Goal: Information Seeking & Learning: Learn about a topic

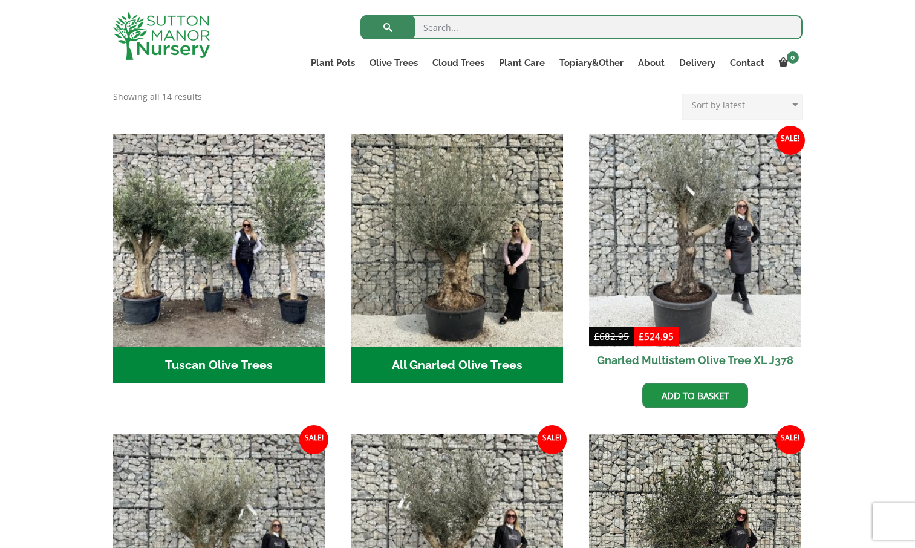
scroll to position [399, 0]
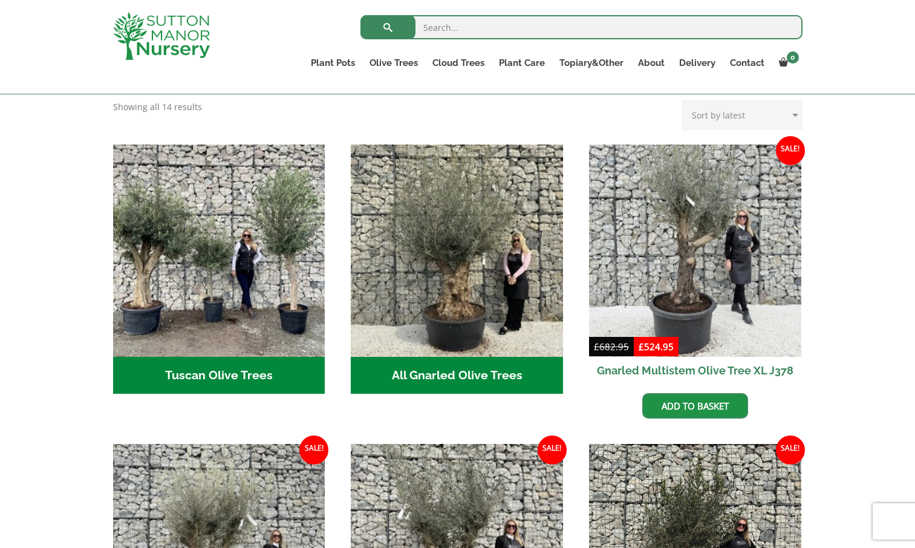
click at [290, 367] on h2 "Tuscan Olive Trees (5)" at bounding box center [219, 375] width 212 height 37
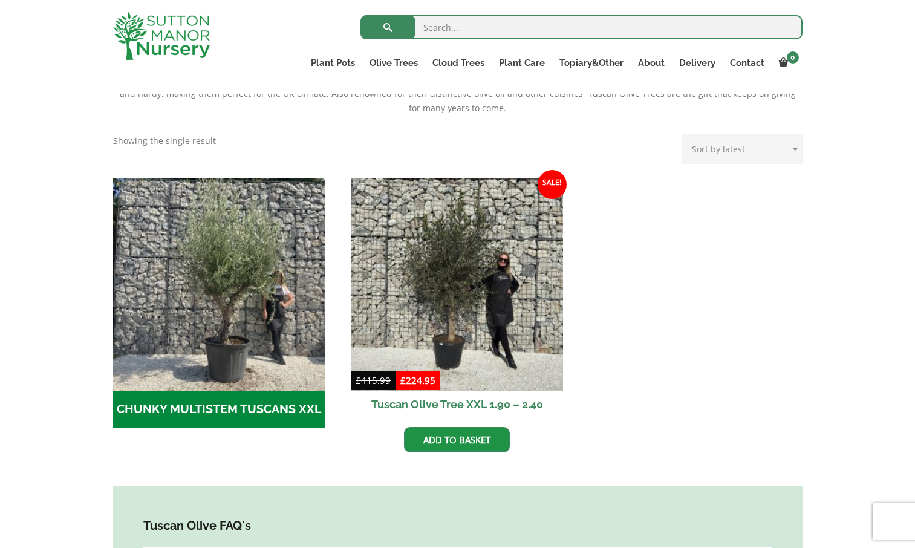
scroll to position [317, 0]
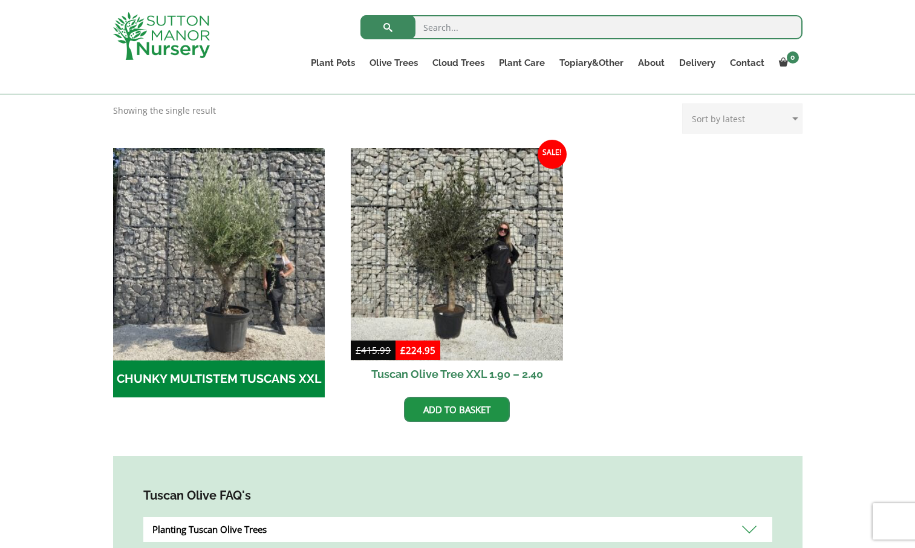
drag, startPoint x: 910, startPoint y: 307, endPoint x: 910, endPoint y: 316, distance: 9.7
click at [910, 316] on div "With their evergreen leaves, Tuscan Olive Trees can act as the ideal focal poin…" at bounding box center [457, 331] width 915 height 621
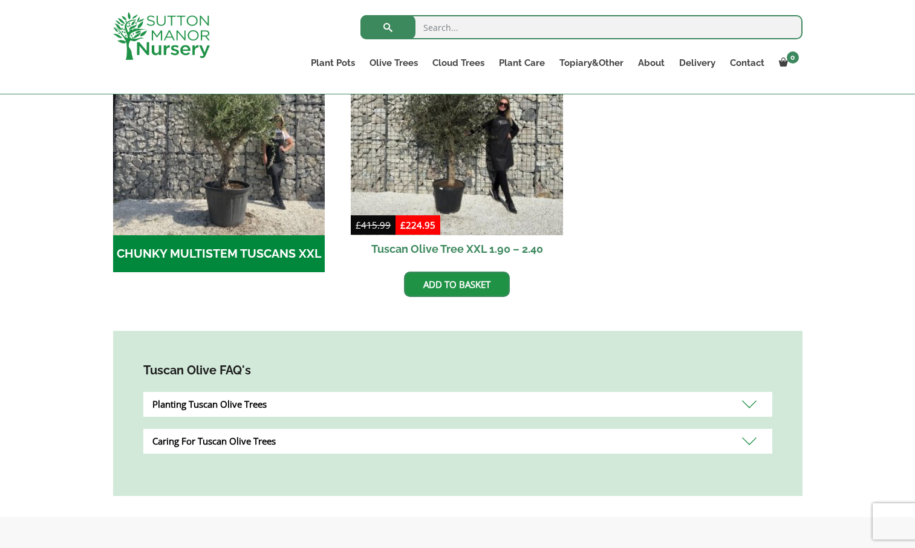
scroll to position [294, 0]
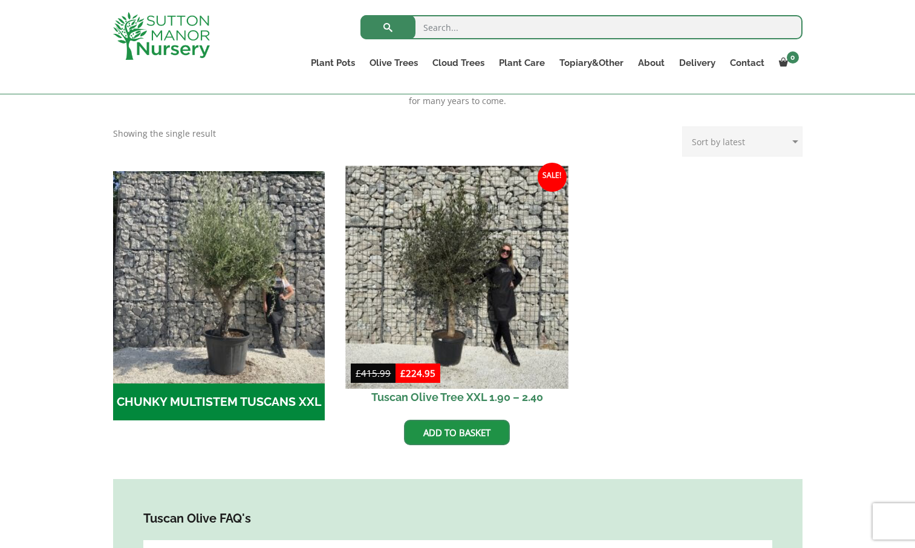
click at [483, 340] on img at bounding box center [457, 277] width 223 height 223
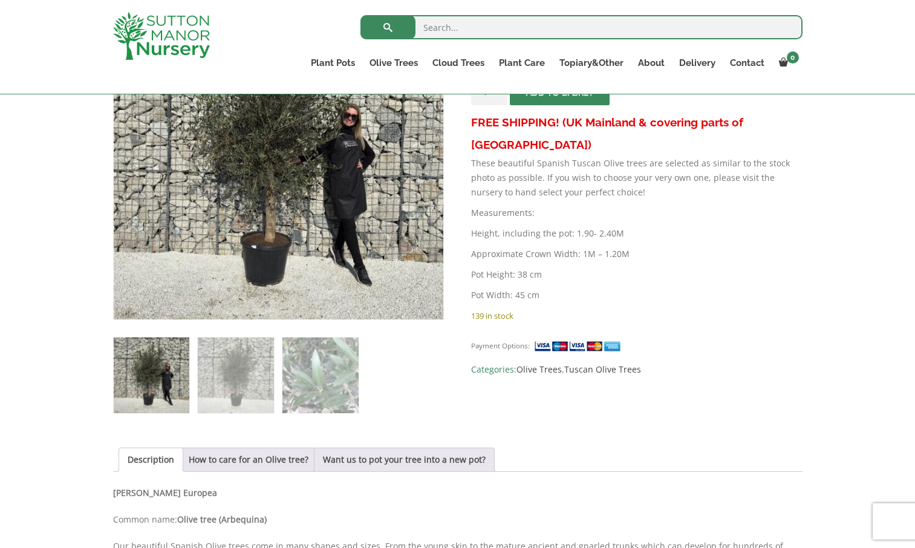
scroll to position [109, 0]
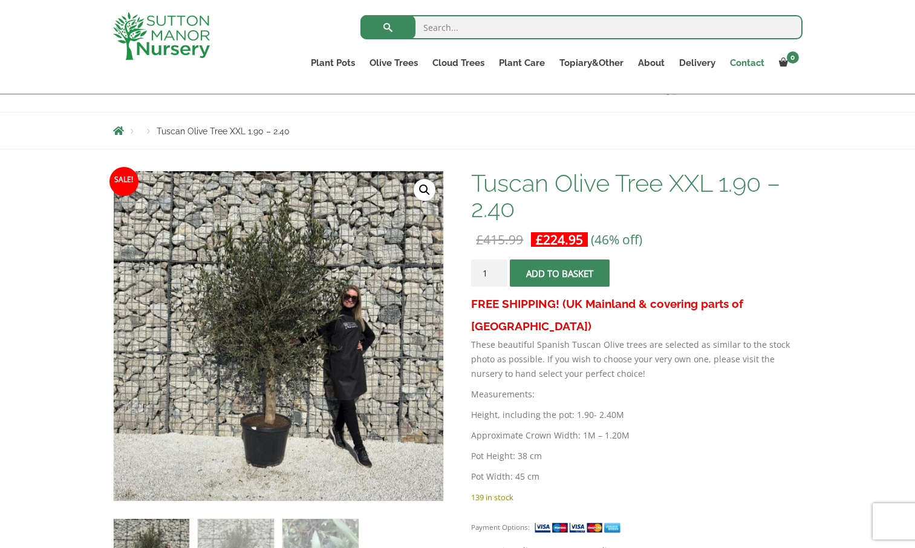
click at [732, 66] on link "Contact" at bounding box center [747, 62] width 49 height 17
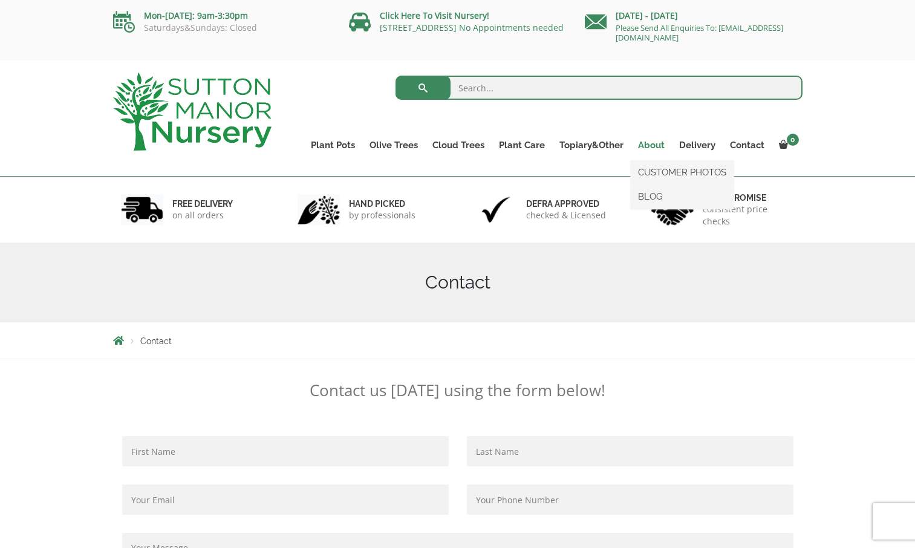
click at [646, 143] on link "About" at bounding box center [651, 145] width 41 height 17
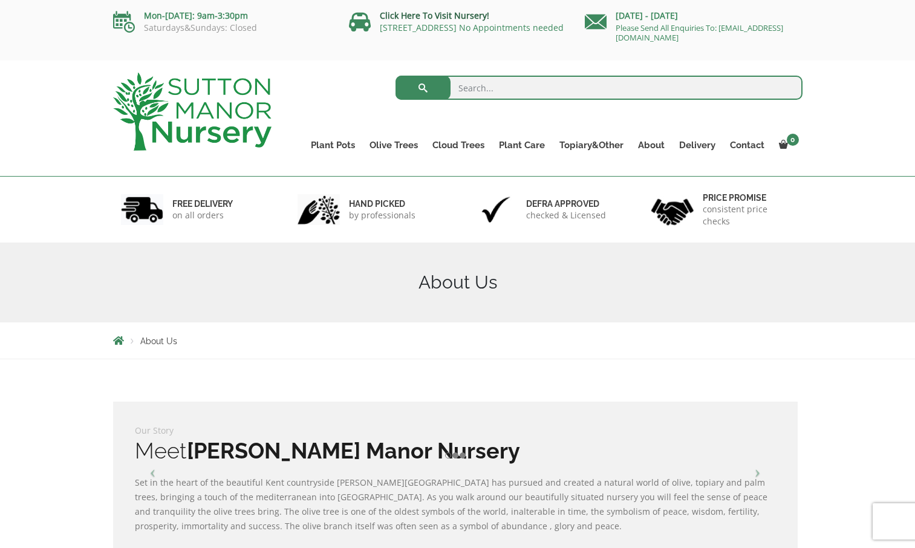
click at [449, 14] on link "Click Here To Visit Nursery!" at bounding box center [434, 15] width 109 height 11
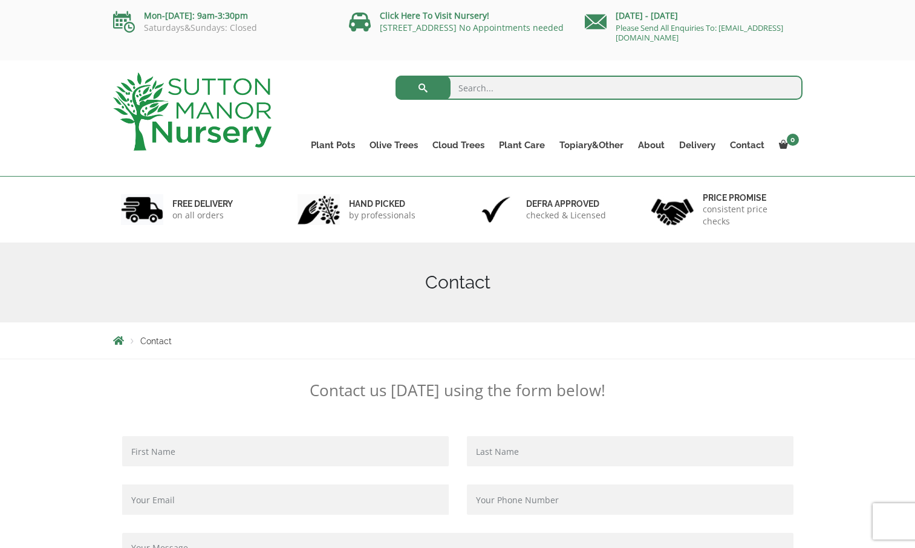
click at [785, 295] on div "Contact" at bounding box center [458, 283] width 708 height 80
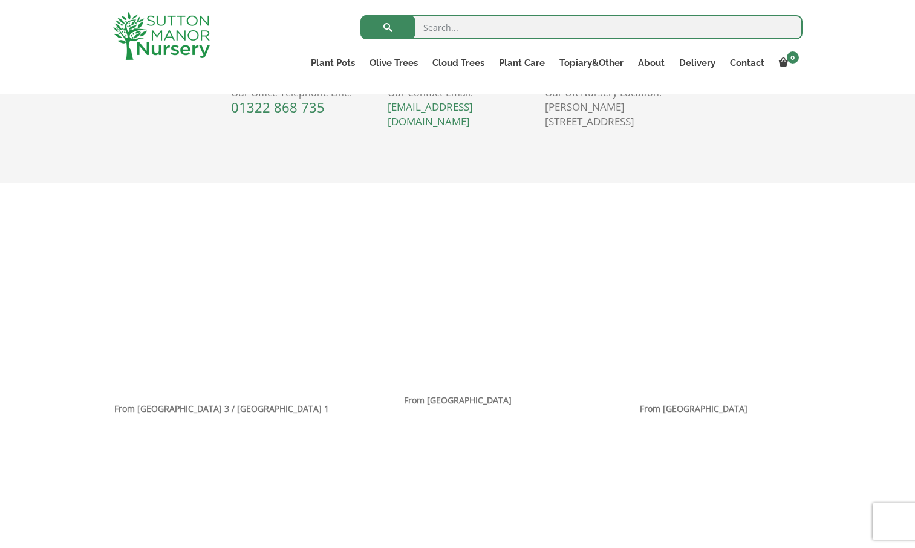
scroll to position [659, 0]
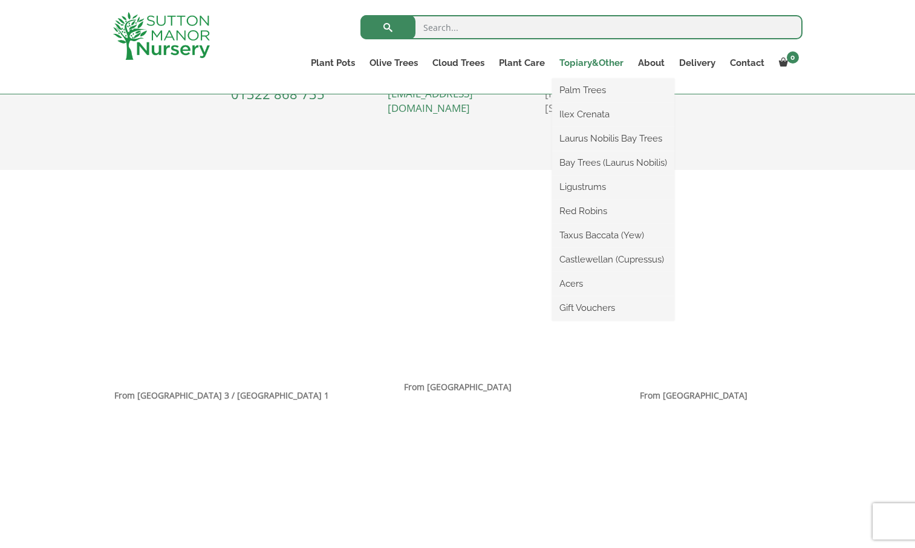
click at [579, 64] on link "Topiary&Other" at bounding box center [591, 62] width 79 height 17
click at [573, 281] on link "Acers" at bounding box center [613, 284] width 122 height 18
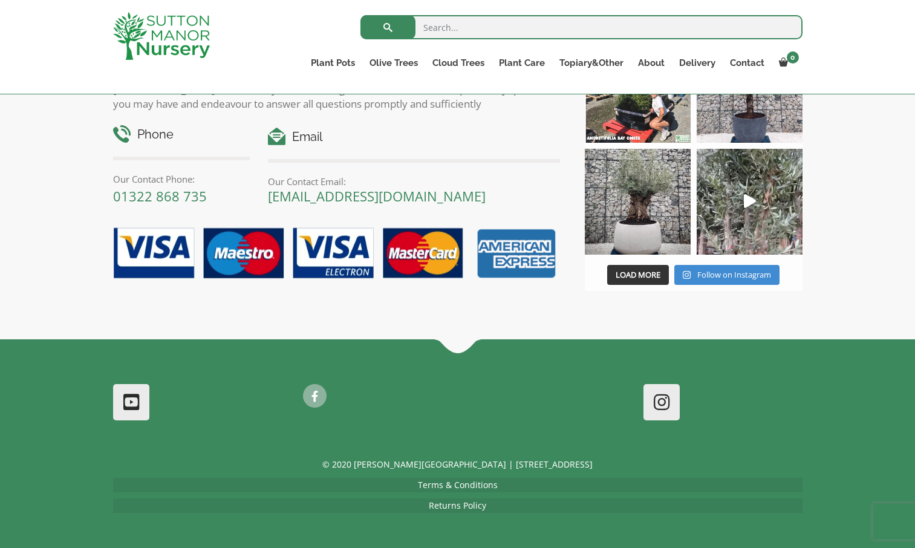
scroll to position [916, 0]
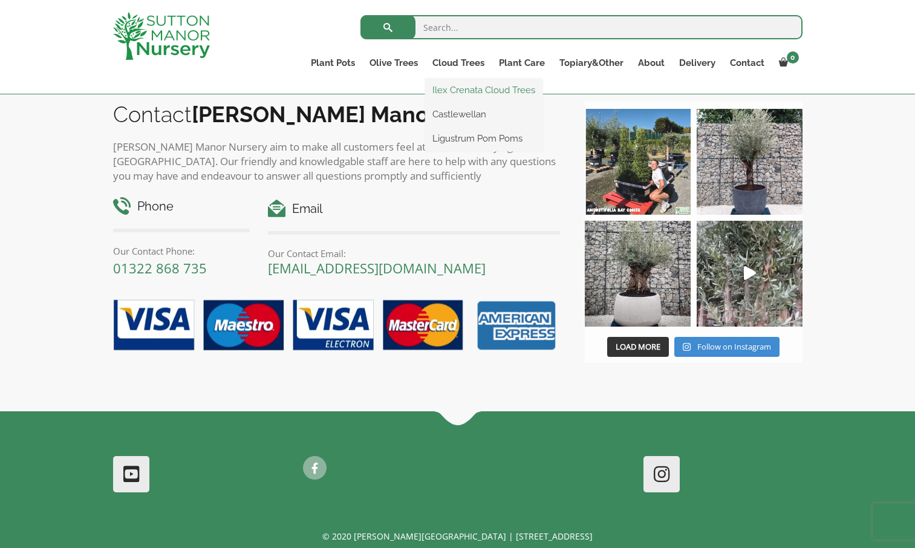
click at [469, 89] on link "Ilex Crenata Cloud Trees" at bounding box center [483, 90] width 117 height 18
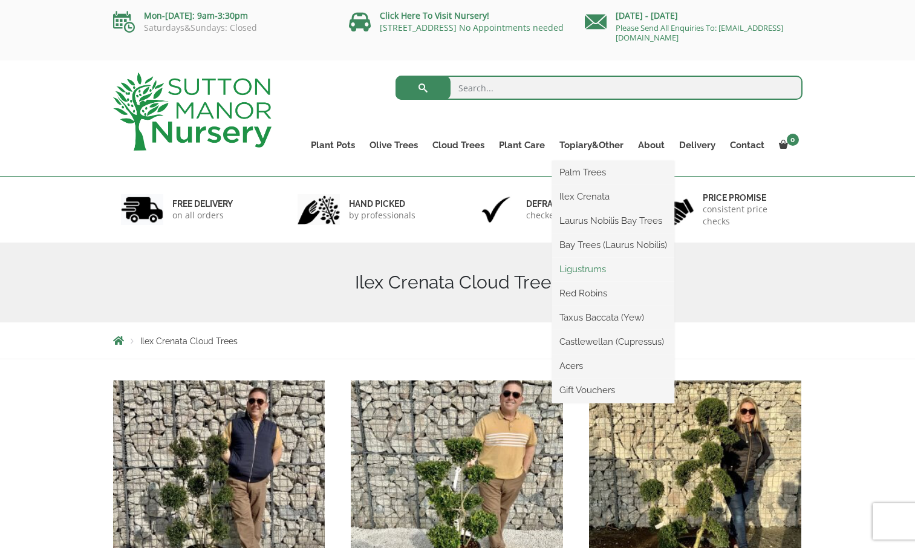
click at [571, 269] on link "Ligustrums" at bounding box center [613, 269] width 122 height 18
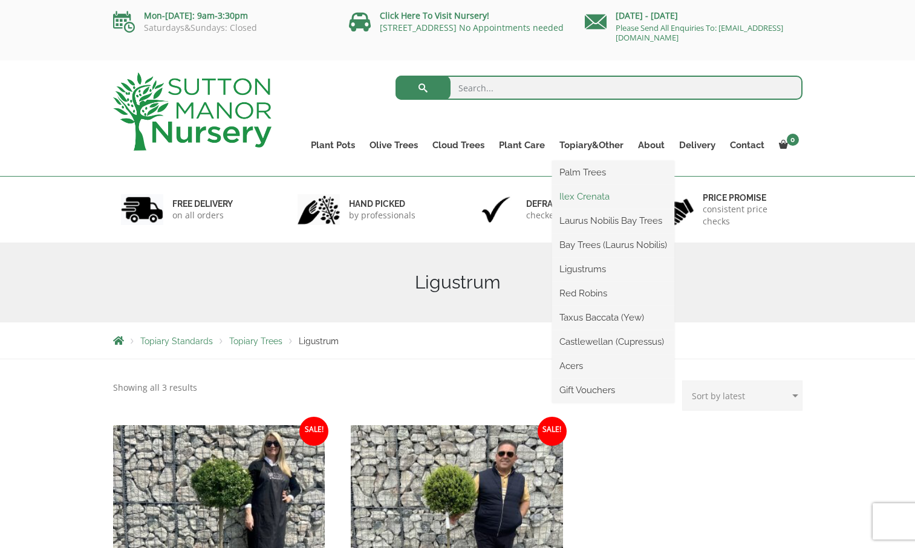
click at [581, 202] on link "Ilex Crenata" at bounding box center [613, 196] width 122 height 18
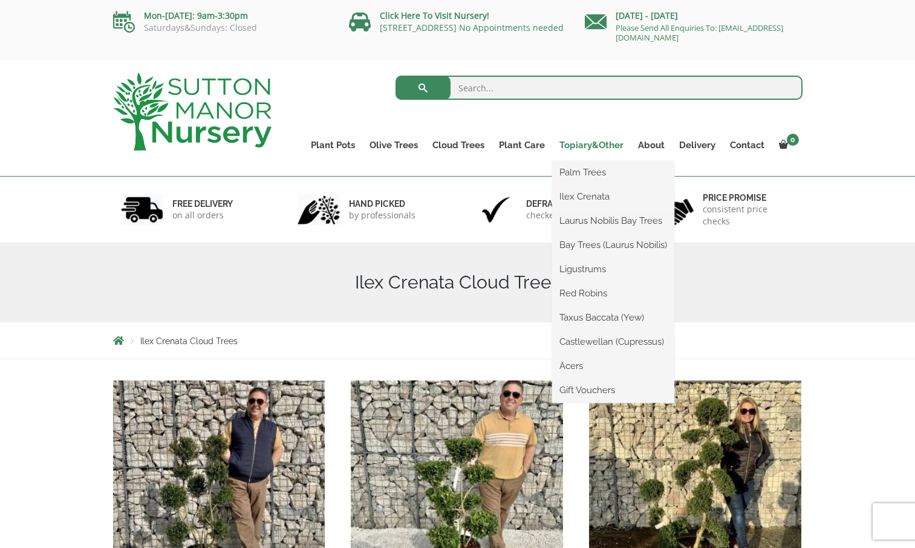
click at [574, 142] on link "Topiary&Other" at bounding box center [591, 145] width 79 height 17
click at [579, 336] on link "Castlewellan (Cupressus)" at bounding box center [613, 342] width 122 height 18
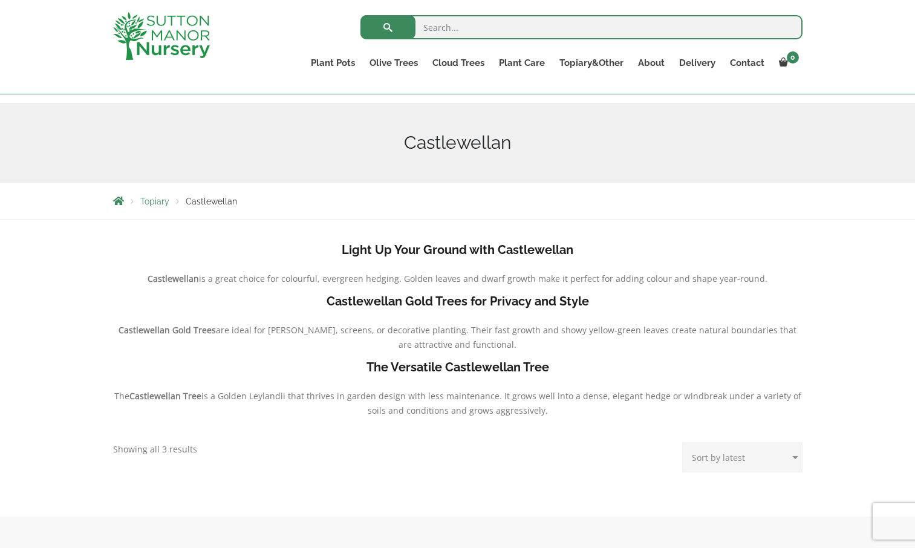
scroll to position [119, 0]
